Goal: Information Seeking & Learning: Learn about a topic

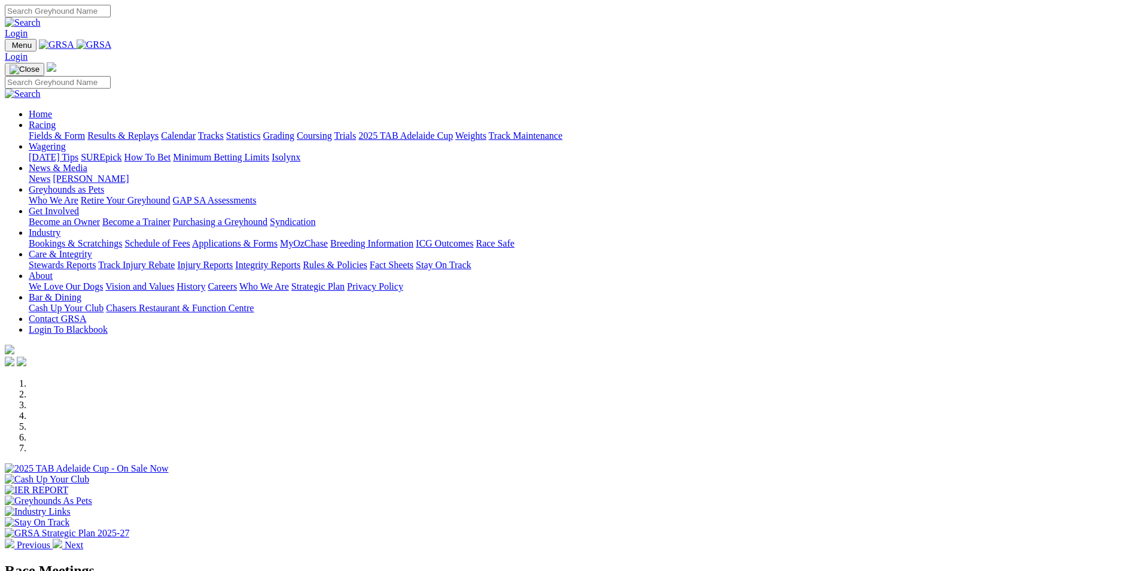
click at [92, 249] on link "Care & Integrity" at bounding box center [60, 254] width 63 height 10
click at [367, 260] on link "Rules & Policies" at bounding box center [335, 265] width 65 height 10
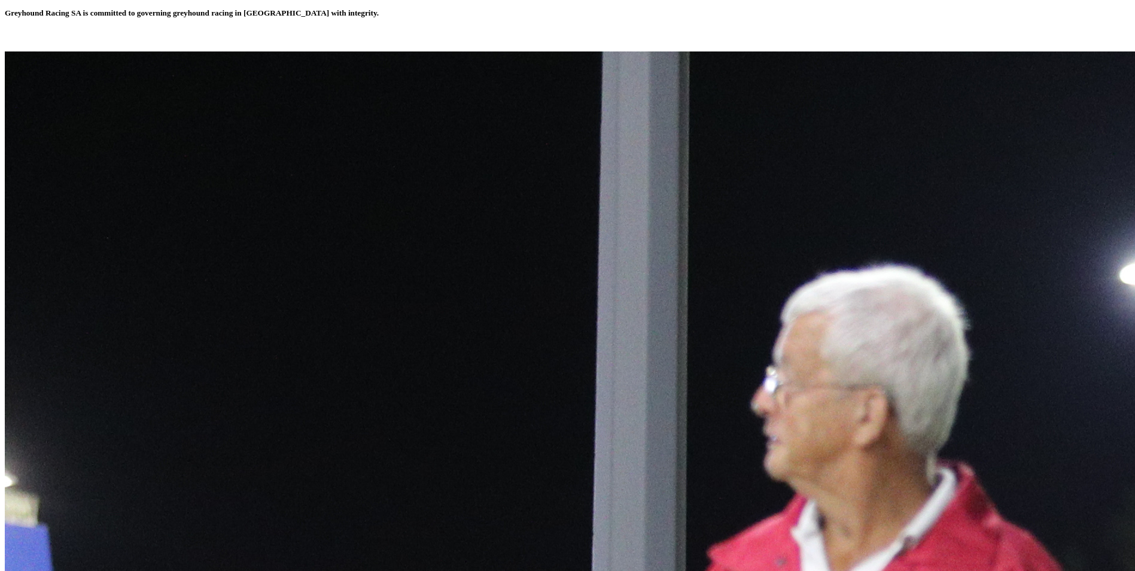
scroll to position [419, 0]
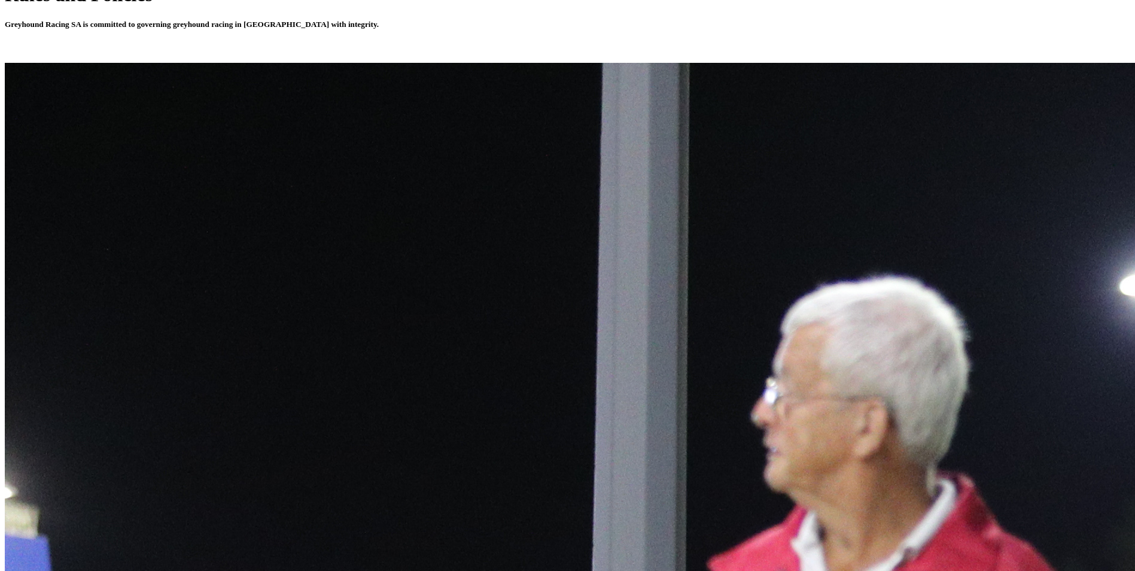
drag, startPoint x: 188, startPoint y: 174, endPoint x: 154, endPoint y: 168, distance: 34.6
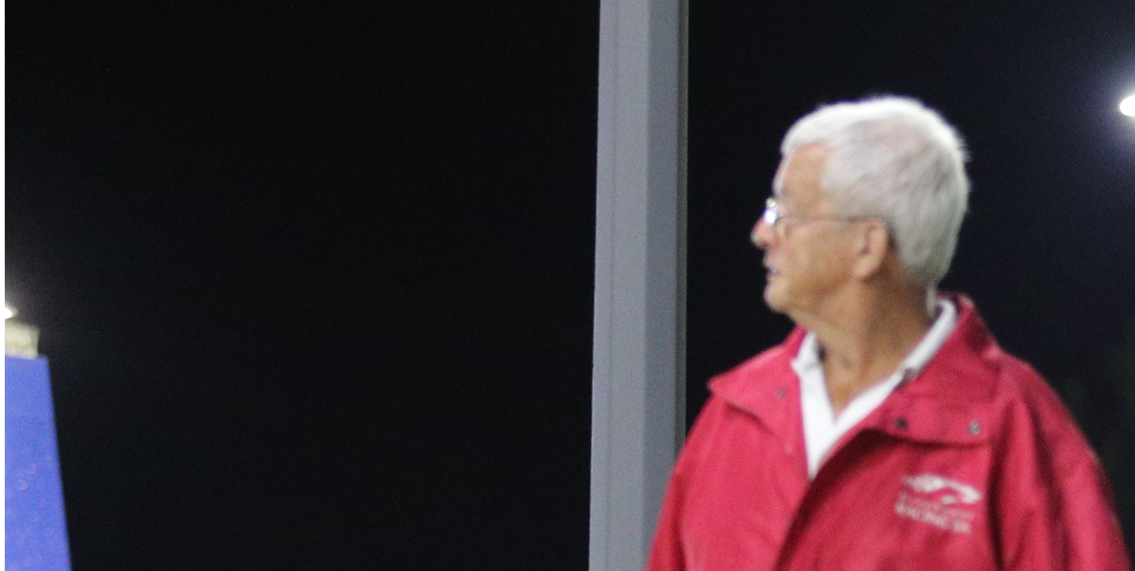
scroll to position [538, 0]
